Goal: Information Seeking & Learning: Learn about a topic

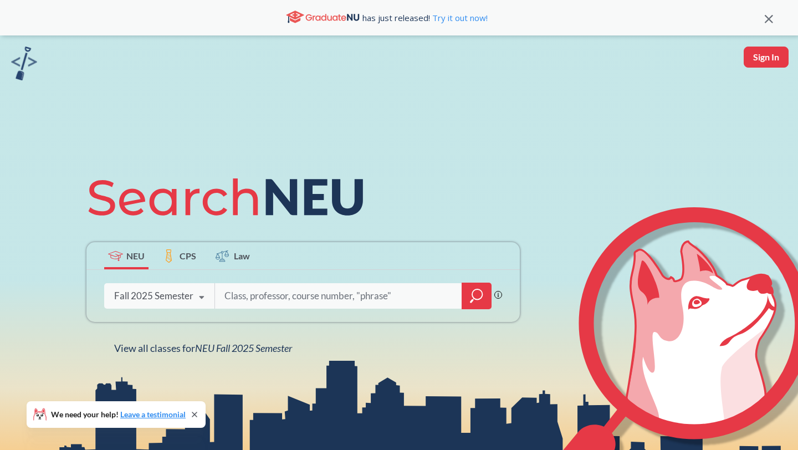
click at [196, 297] on icon at bounding box center [201, 297] width 21 height 31
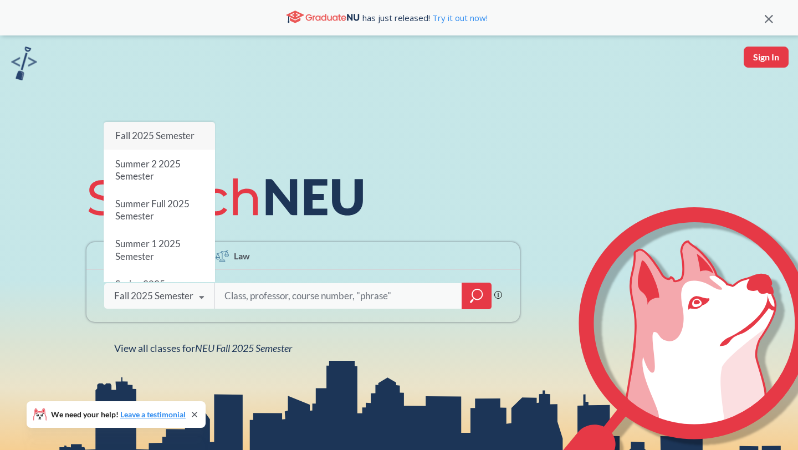
click at [161, 139] on span "Fall 2025 Semester" at bounding box center [154, 136] width 79 height 12
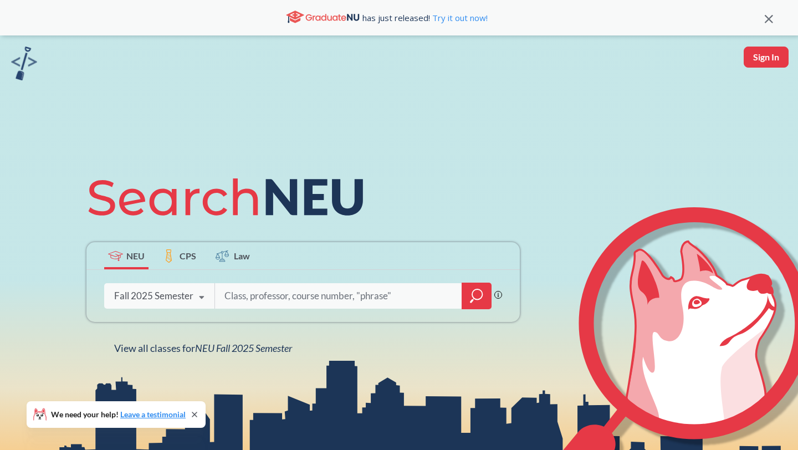
click at [478, 294] on icon "magnifying glass" at bounding box center [476, 296] width 13 height 16
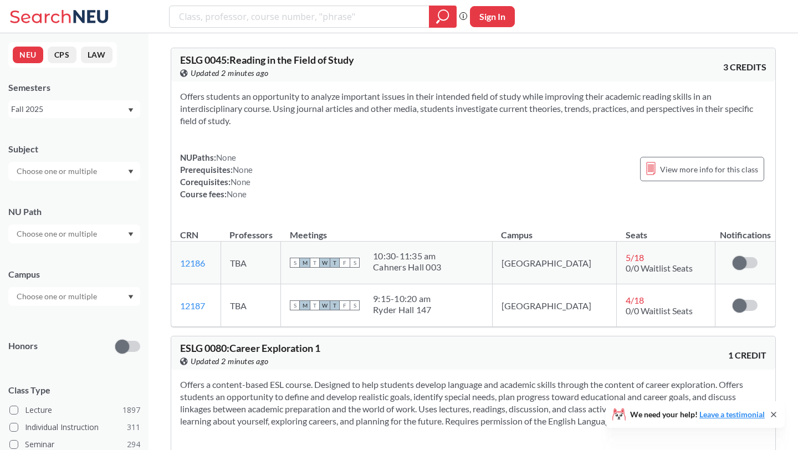
click at [65, 173] on input "text" at bounding box center [57, 171] width 93 height 13
click at [86, 151] on div "Subject" at bounding box center [74, 149] width 132 height 12
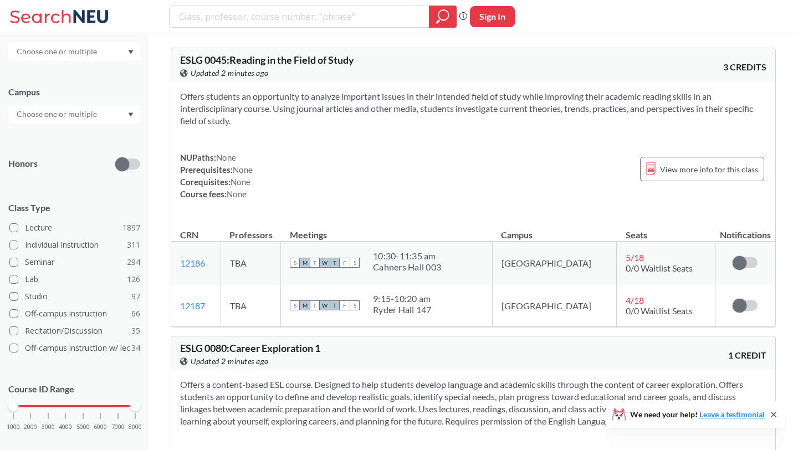
scroll to position [188, 0]
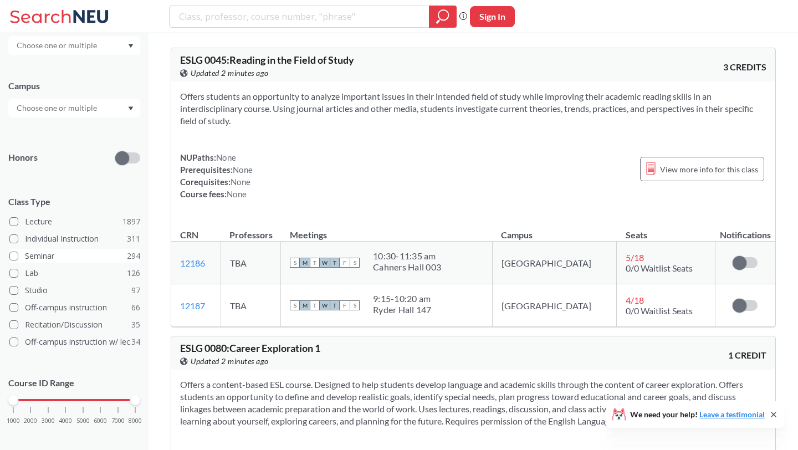
click at [12, 257] on span at bounding box center [13, 256] width 9 height 9
click at [25, 257] on input "Seminar 294" at bounding box center [29, 254] width 9 height 9
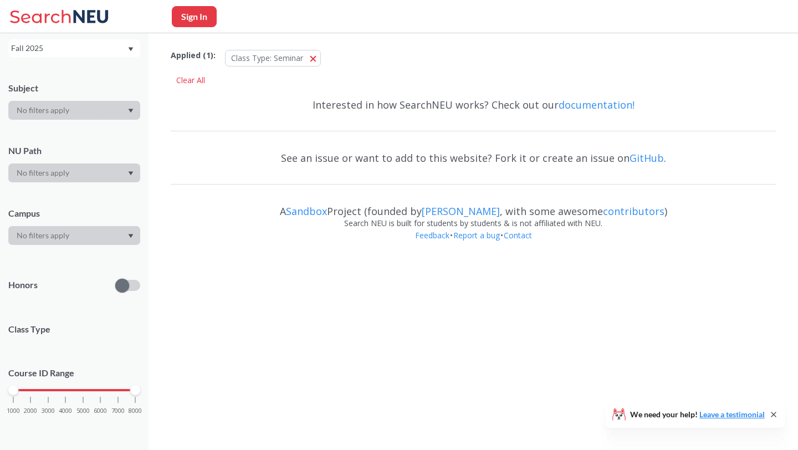
scroll to position [188, 0]
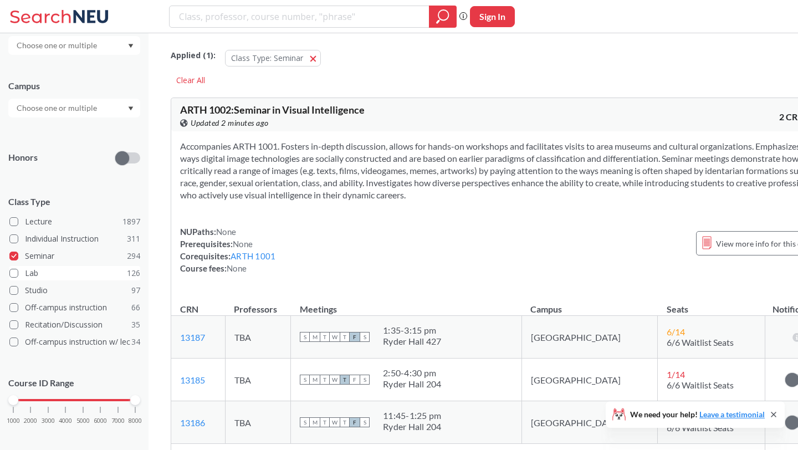
click at [12, 274] on span at bounding box center [13, 273] width 9 height 9
click at [25, 274] on input "Lab 126" at bounding box center [29, 271] width 9 height 9
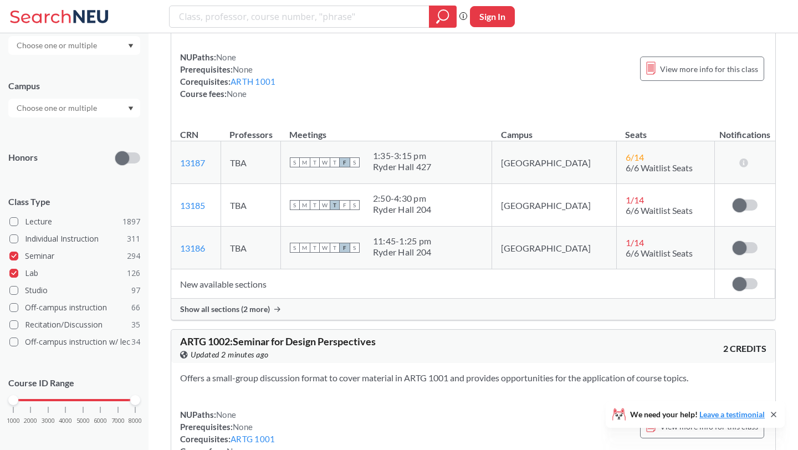
scroll to position [173, 0]
click at [12, 258] on span at bounding box center [13, 256] width 9 height 9
click at [25, 258] on input "Seminar 294" at bounding box center [29, 254] width 9 height 9
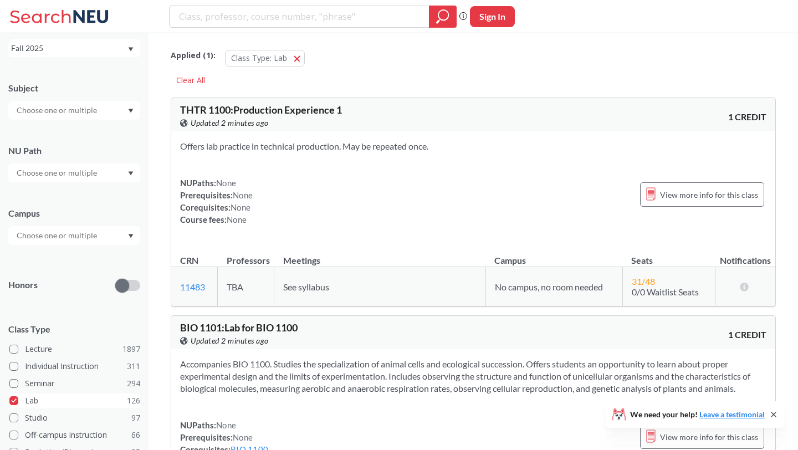
scroll to position [188, 0]
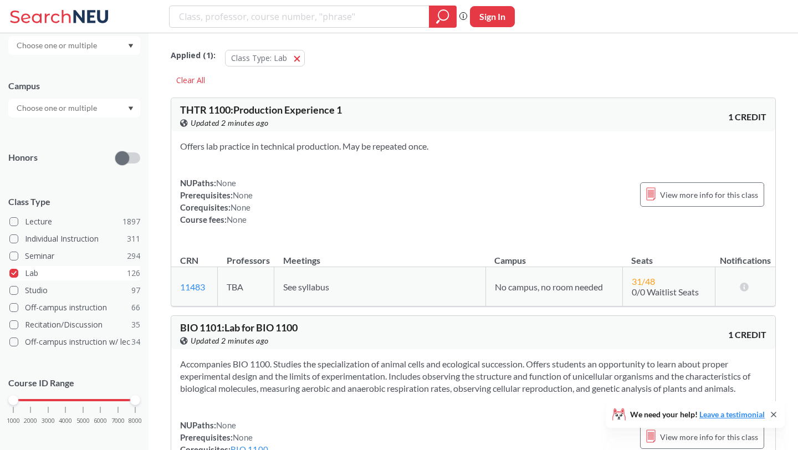
click at [16, 274] on span at bounding box center [13, 273] width 9 height 9
click at [25, 274] on input "Lab 126" at bounding box center [29, 271] width 9 height 9
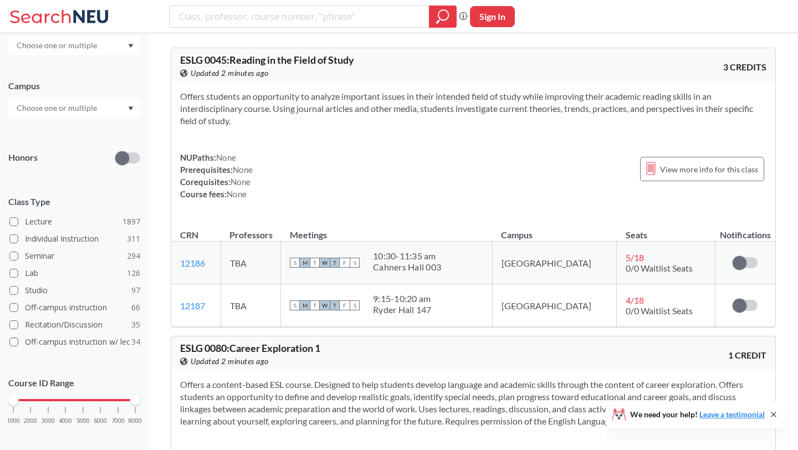
click at [95, 106] on input "text" at bounding box center [57, 107] width 93 height 13
click at [64, 129] on div "[GEOGRAPHIC_DATA] ( 2059 )" at bounding box center [76, 133] width 125 height 12
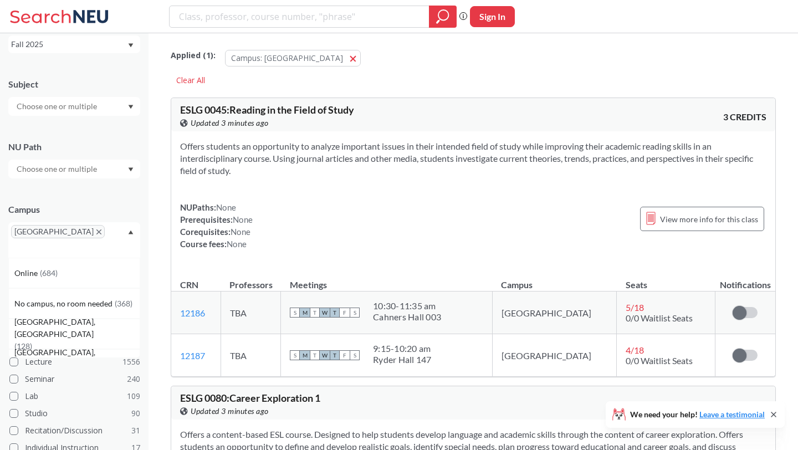
scroll to position [188, 0]
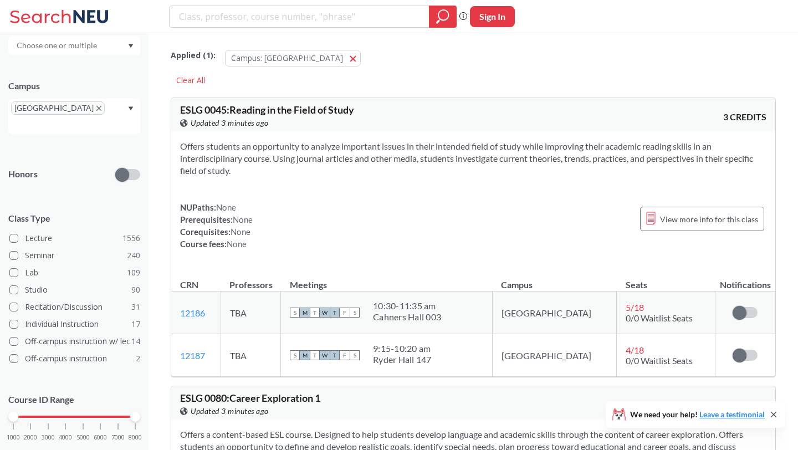
click at [81, 76] on div "Campus [GEOGRAPHIC_DATA]" at bounding box center [74, 101] width 132 height 65
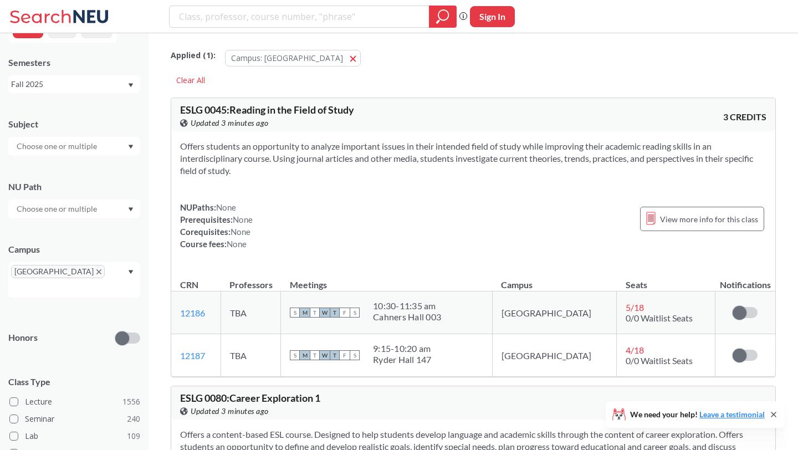
scroll to position [17, 0]
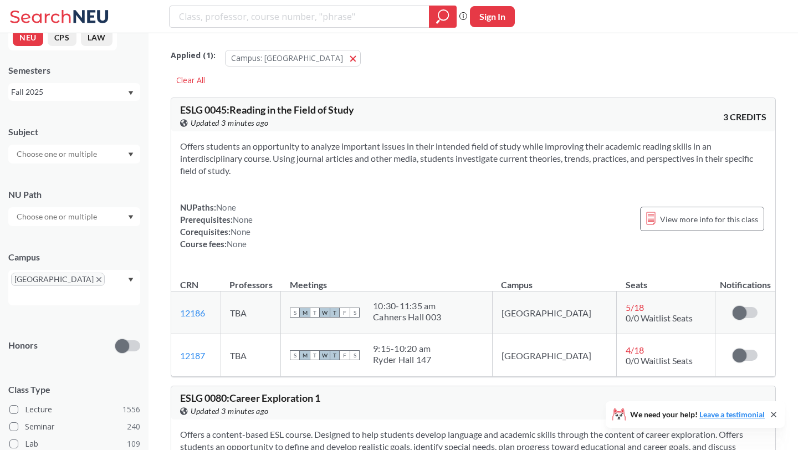
click at [61, 221] on input "text" at bounding box center [57, 216] width 93 height 13
click at [67, 243] on span "Natural/Designed World" at bounding box center [58, 242] width 88 height 12
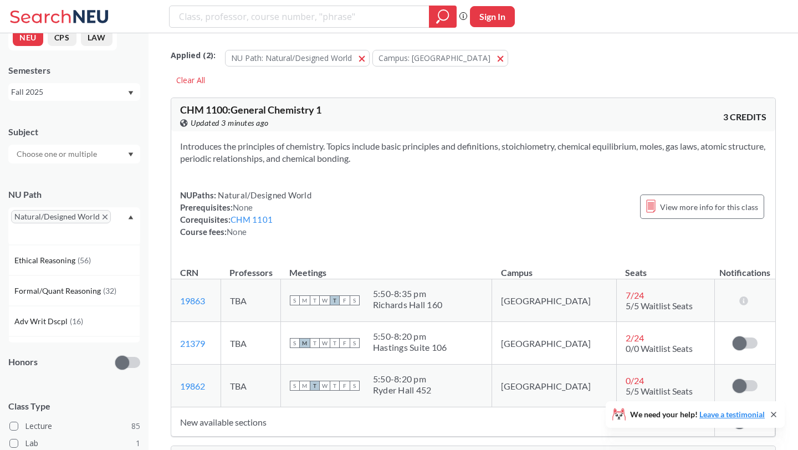
scroll to position [228, 0]
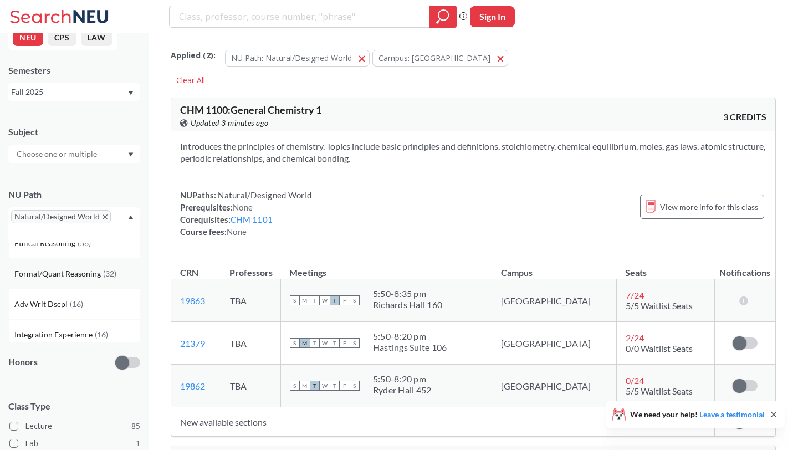
click at [67, 275] on span "Formal/Quant Reasoning" at bounding box center [58, 274] width 89 height 12
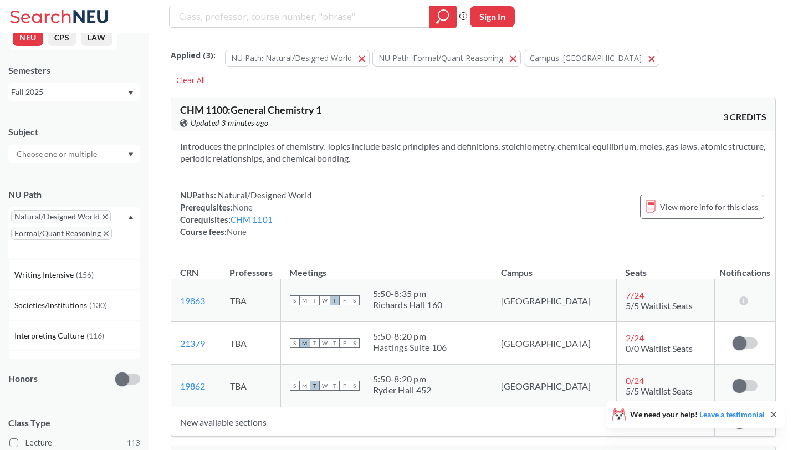
click at [103, 218] on icon "X to remove pill" at bounding box center [105, 216] width 5 height 5
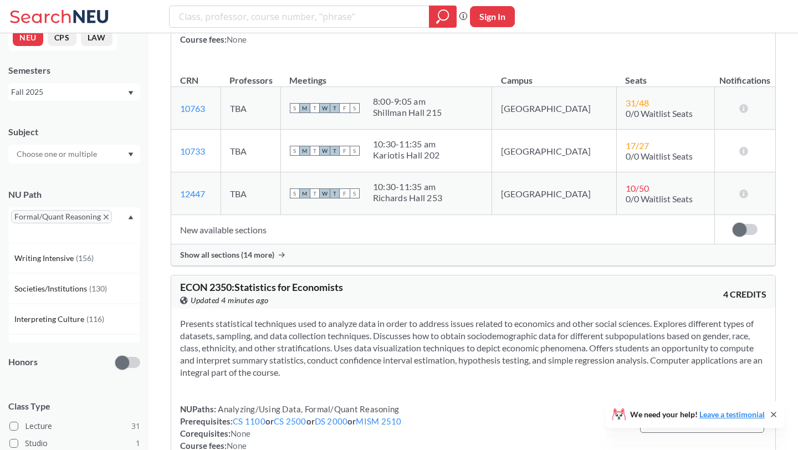
scroll to position [6319, 0]
click at [104, 218] on icon "X to remove pill" at bounding box center [106, 216] width 5 height 5
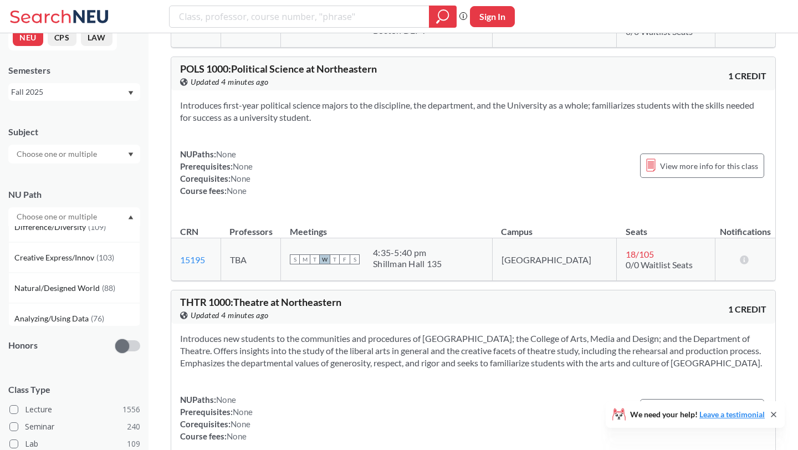
scroll to position [132, 0]
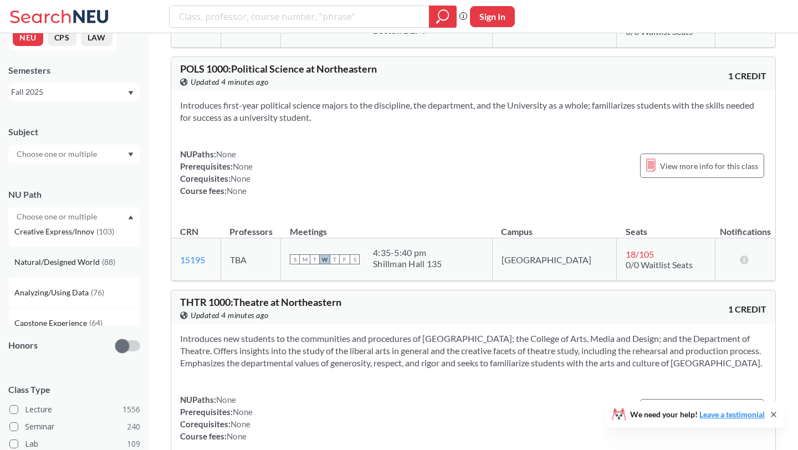
click at [63, 263] on span "Natural/Designed World" at bounding box center [58, 262] width 88 height 12
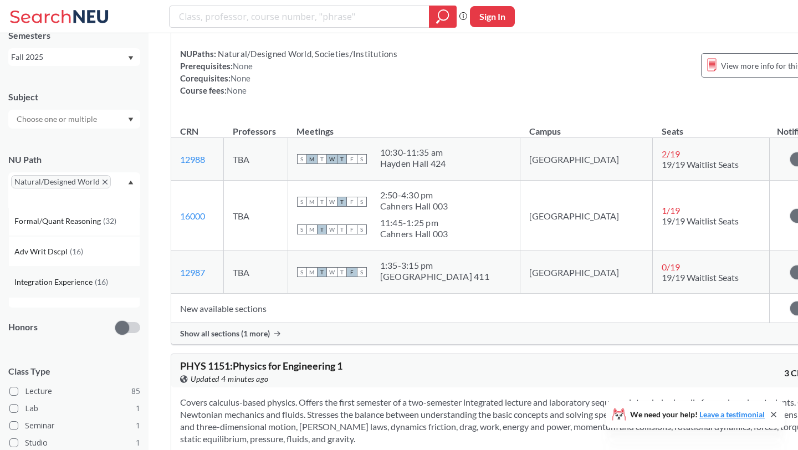
scroll to position [246, 0]
click at [55, 277] on span "Integration Experience" at bounding box center [54, 283] width 80 height 12
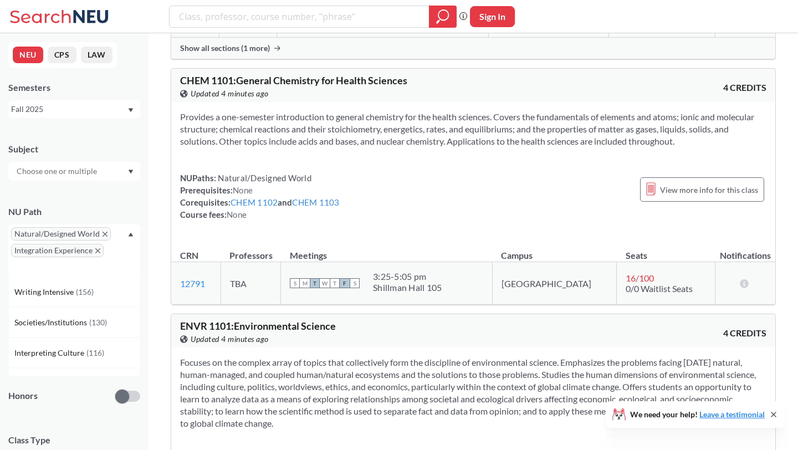
click at [55, 168] on input "text" at bounding box center [57, 171] width 93 height 13
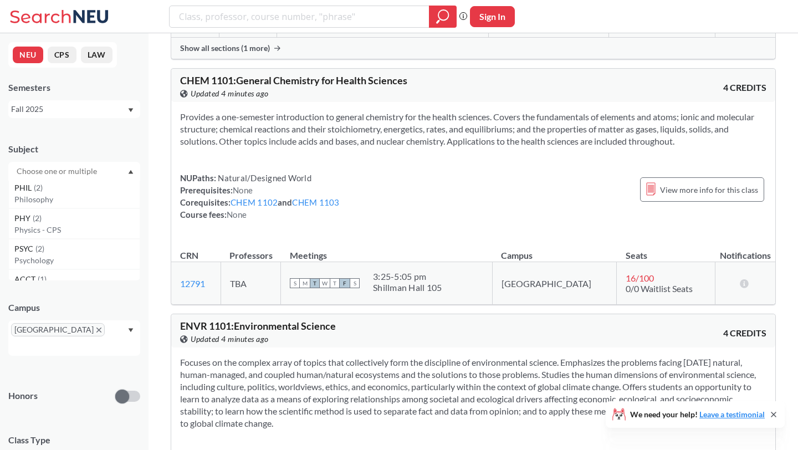
scroll to position [462, 0]
click at [73, 226] on p "Physics - CPS" at bounding box center [76, 227] width 125 height 11
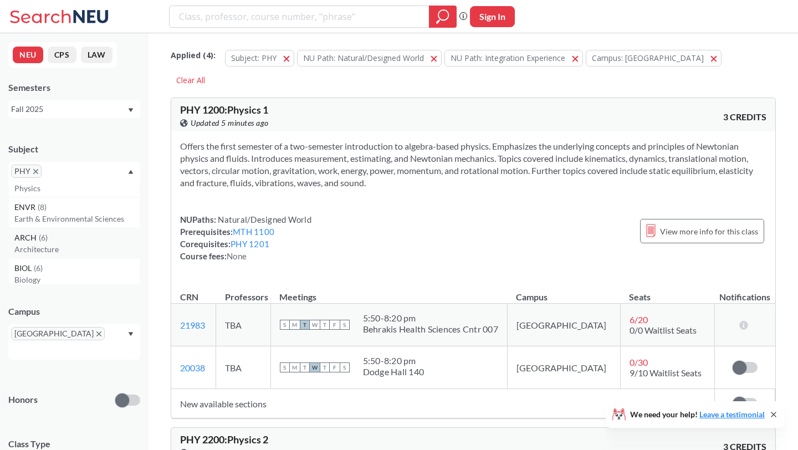
scroll to position [18, 0]
click at [74, 213] on p "Earth & Environmental Sciences" at bounding box center [76, 218] width 125 height 11
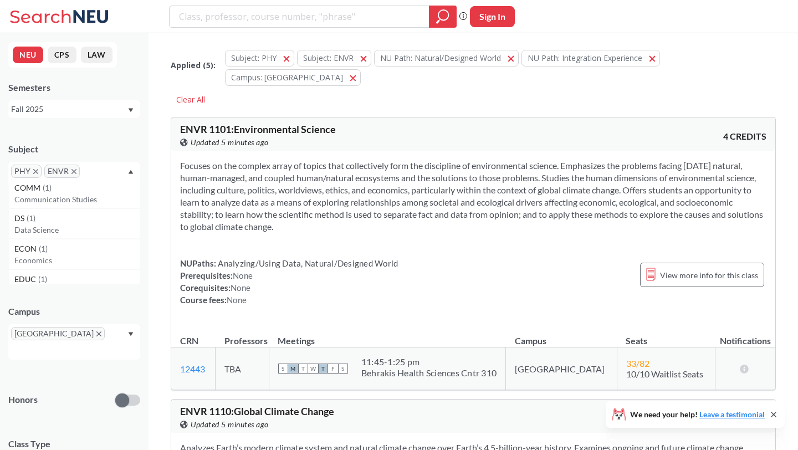
scroll to position [651, 0]
click at [68, 222] on p "Data Science" at bounding box center [76, 226] width 125 height 11
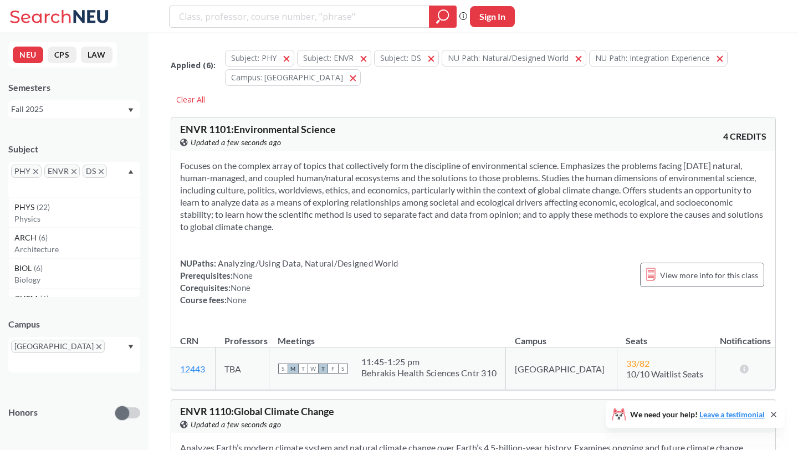
click at [117, 171] on div "PHY ENVR DS" at bounding box center [74, 179] width 132 height 35
click at [111, 171] on div "PHY ENVR DS" at bounding box center [74, 179] width 132 height 35
click at [69, 263] on p "Nanomedicine" at bounding box center [76, 264] width 125 height 11
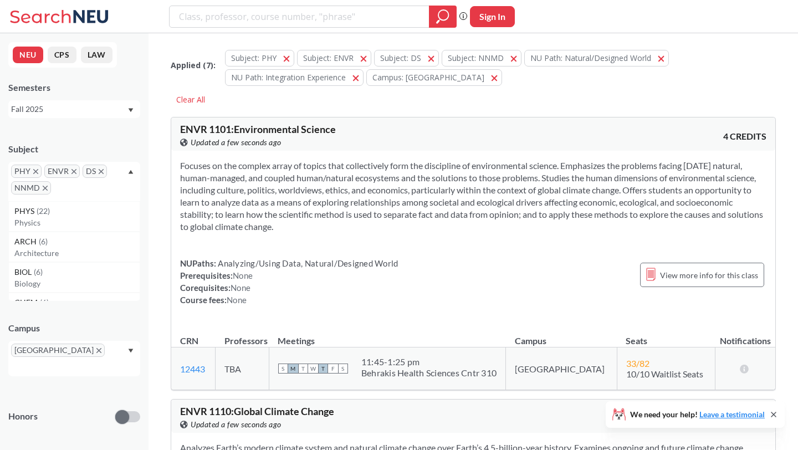
click at [78, 192] on input "text" at bounding box center [70, 191] width 33 height 13
click at [73, 252] on p "Network Science" at bounding box center [76, 255] width 125 height 11
